Goal: Task Accomplishment & Management: Use online tool/utility

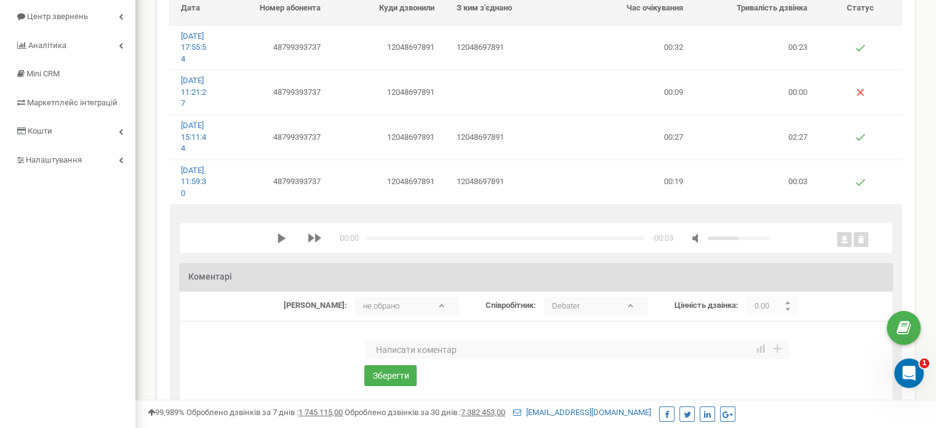
scroll to position [127, 0]
click at [280, 246] on div "media player" at bounding box center [307, 240] width 61 height 12
click at [279, 245] on polygon "media player" at bounding box center [282, 240] width 8 height 10
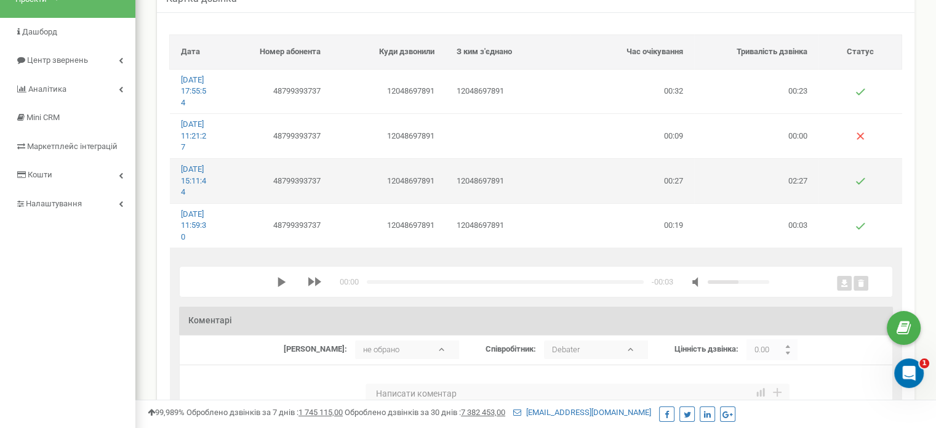
click at [555, 202] on td "12048697891" at bounding box center [508, 180] width 124 height 44
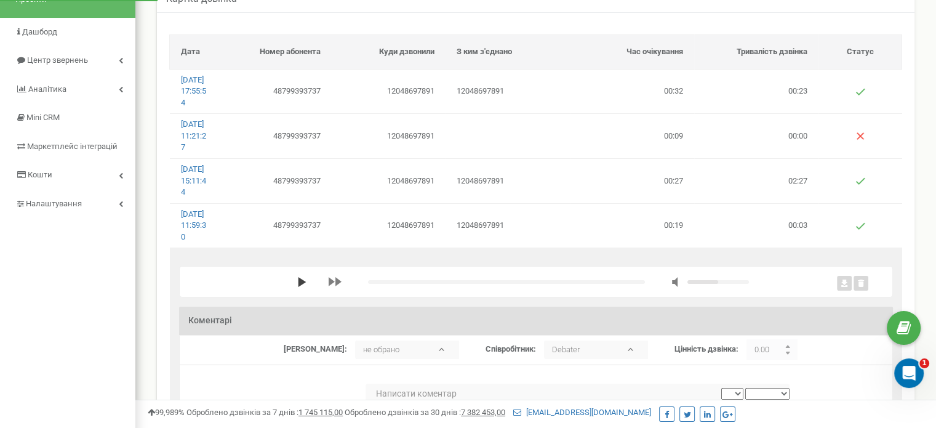
click at [298, 287] on polygon "media player" at bounding box center [302, 282] width 8 height 10
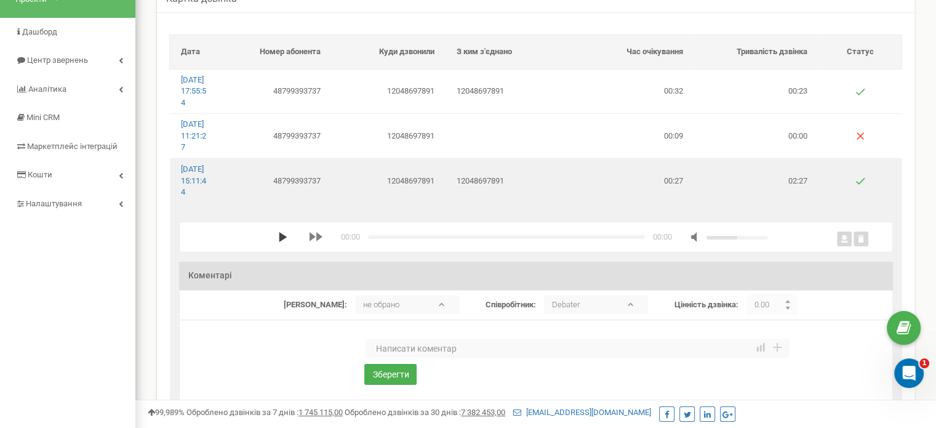
click at [278, 242] on icon "media player" at bounding box center [283, 237] width 10 height 10
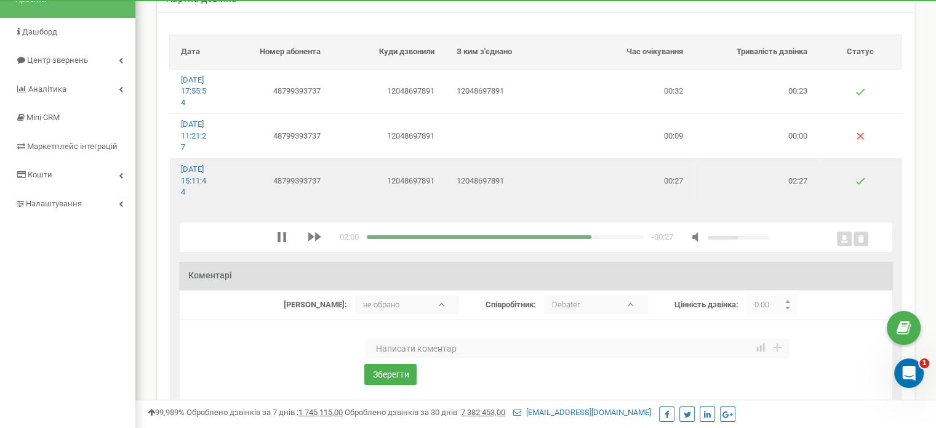
click at [552, 239] on div "media player" at bounding box center [505, 237] width 277 height 4
click at [563, 239] on div "media player" at bounding box center [505, 237] width 277 height 4
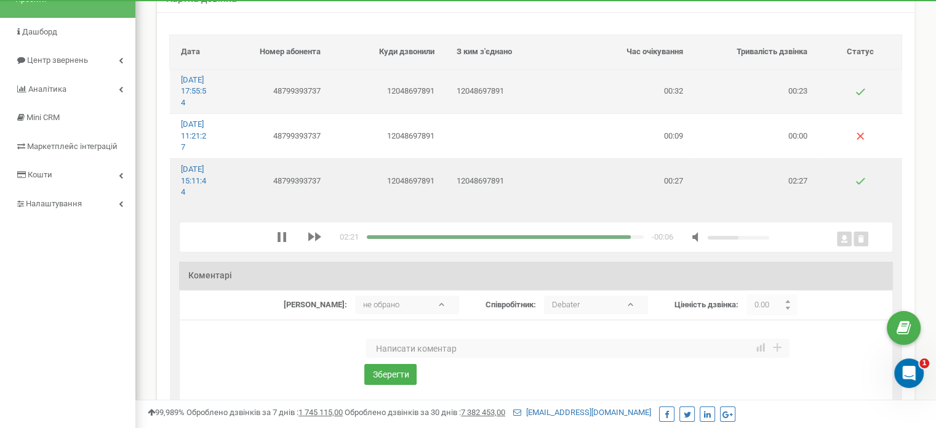
click at [542, 100] on td "12048697891" at bounding box center [508, 91] width 124 height 44
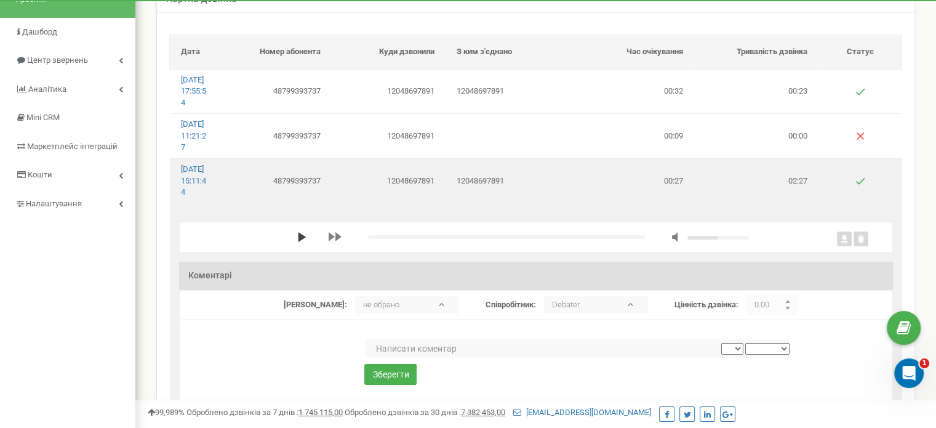
click at [298, 242] on polygon "media player" at bounding box center [302, 237] width 8 height 10
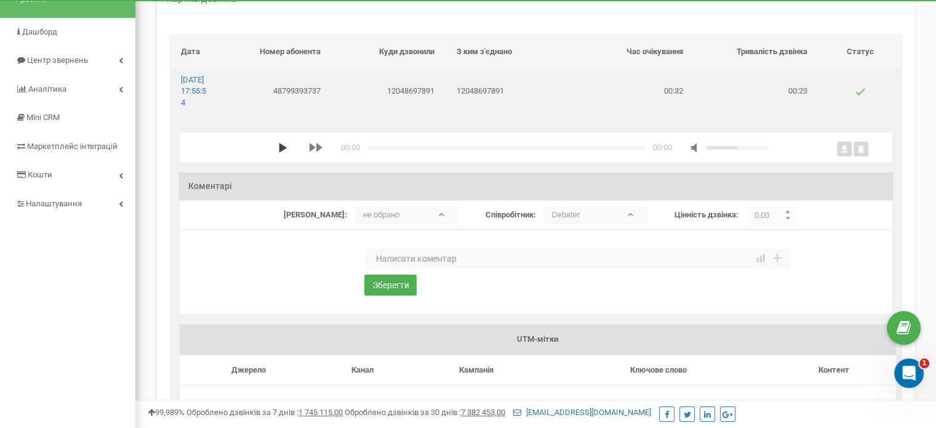
click at [278, 153] on icon "media player" at bounding box center [283, 148] width 10 height 10
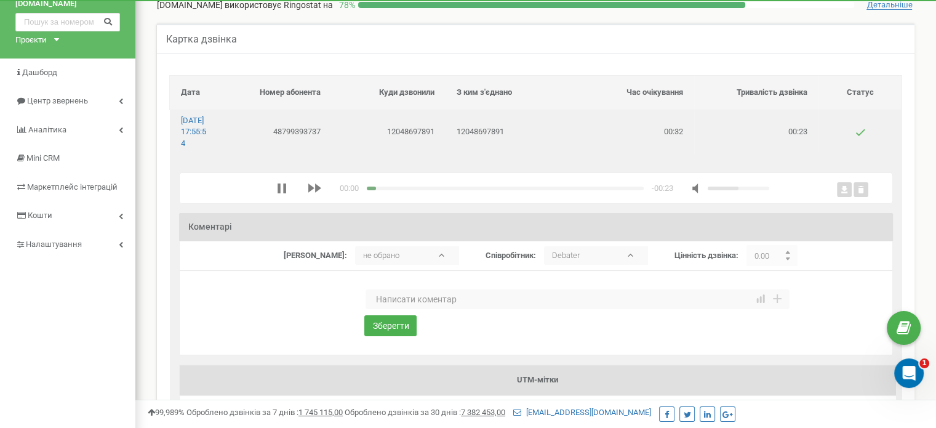
scroll to position [24, 0]
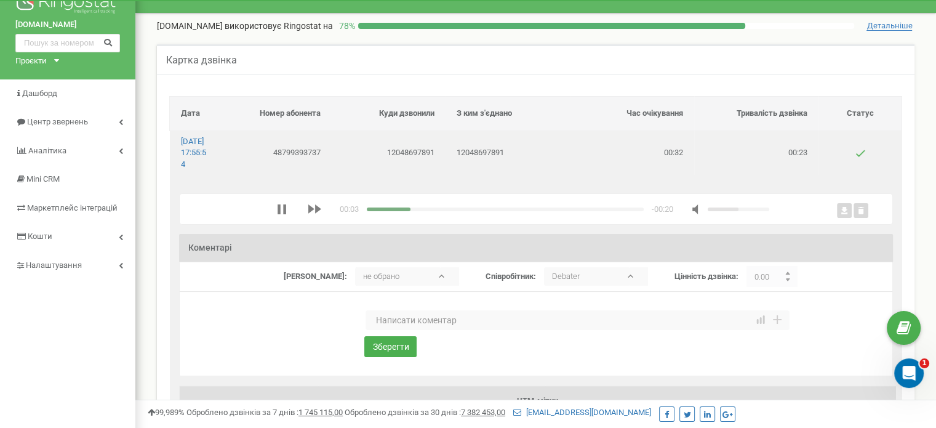
click at [428, 211] on div "media player" at bounding box center [505, 209] width 277 height 4
click at [480, 215] on div "x" at bounding box center [523, 209] width 492 height 12
click at [489, 211] on div "media player" at bounding box center [505, 209] width 277 height 4
click at [278, 214] on icon "media player" at bounding box center [282, 209] width 9 height 10
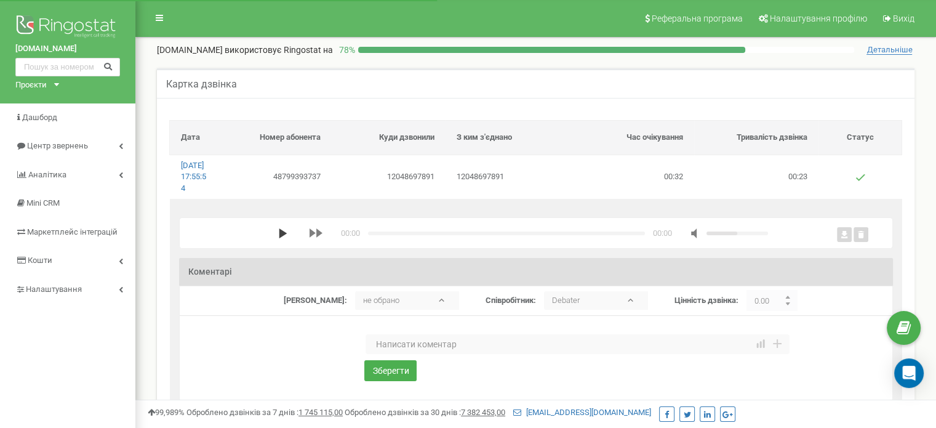
click at [280, 238] on polygon "media player" at bounding box center [283, 233] width 8 height 10
click at [282, 238] on icon "media player" at bounding box center [282, 233] width 9 height 10
